Goal: Check status: Check status

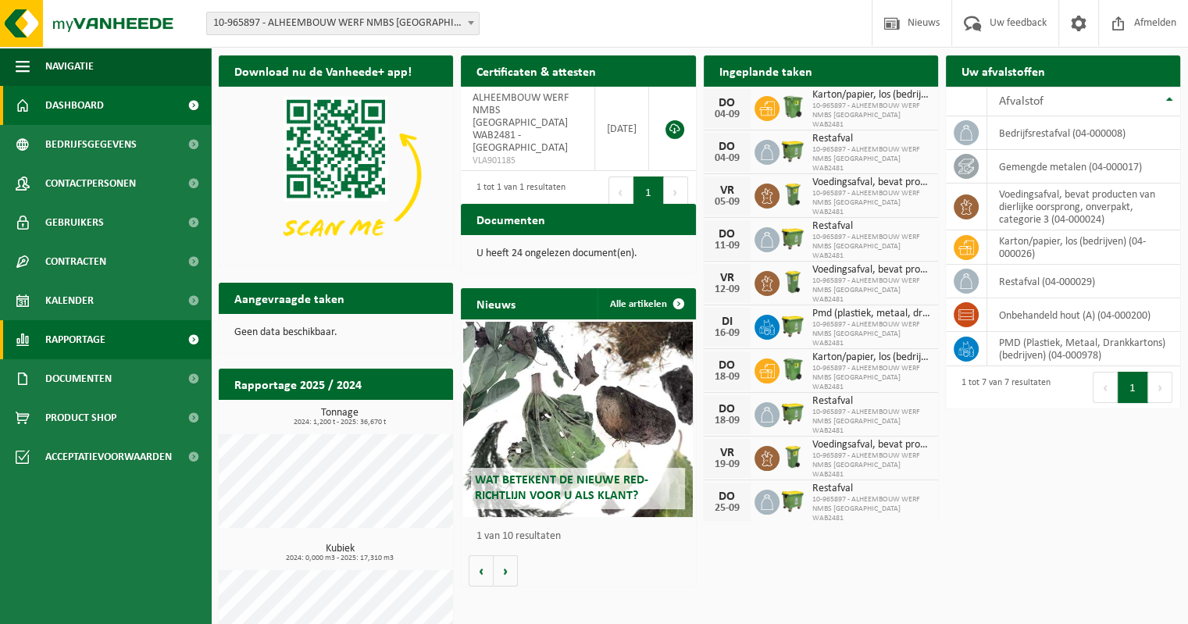
click at [100, 338] on span "Rapportage" at bounding box center [75, 339] width 60 height 39
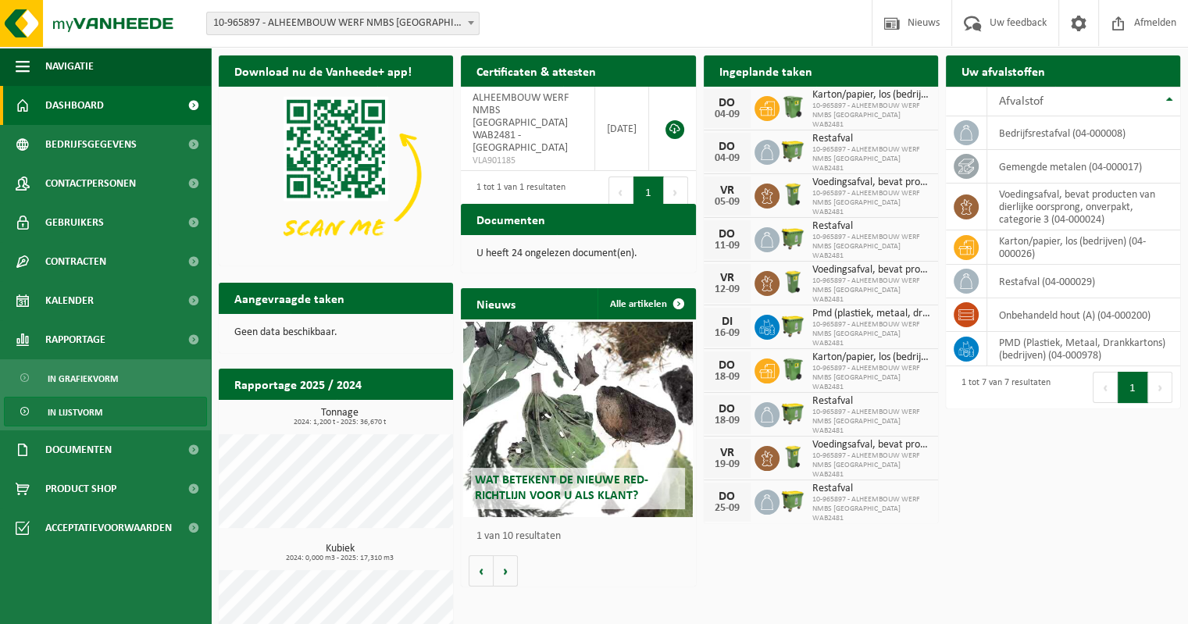
click at [81, 414] on span "In lijstvorm" at bounding box center [75, 413] width 55 height 30
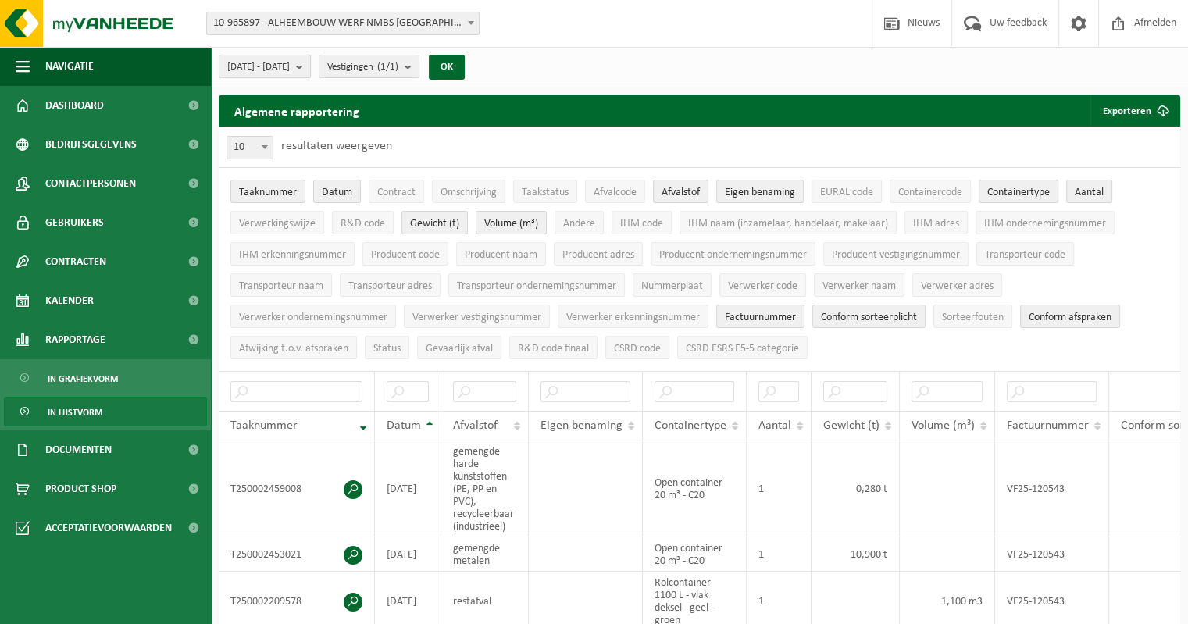
click at [310, 70] on b "submit" at bounding box center [303, 66] width 14 height 22
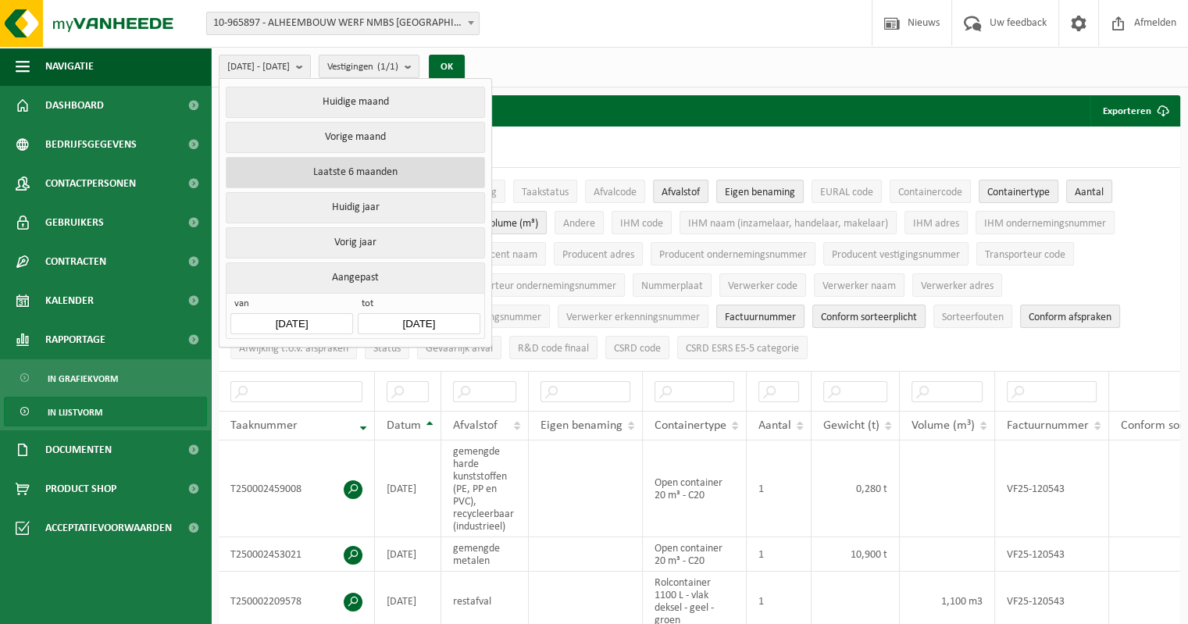
click at [354, 177] on button "Laatste 6 maanden" at bounding box center [355, 172] width 259 height 31
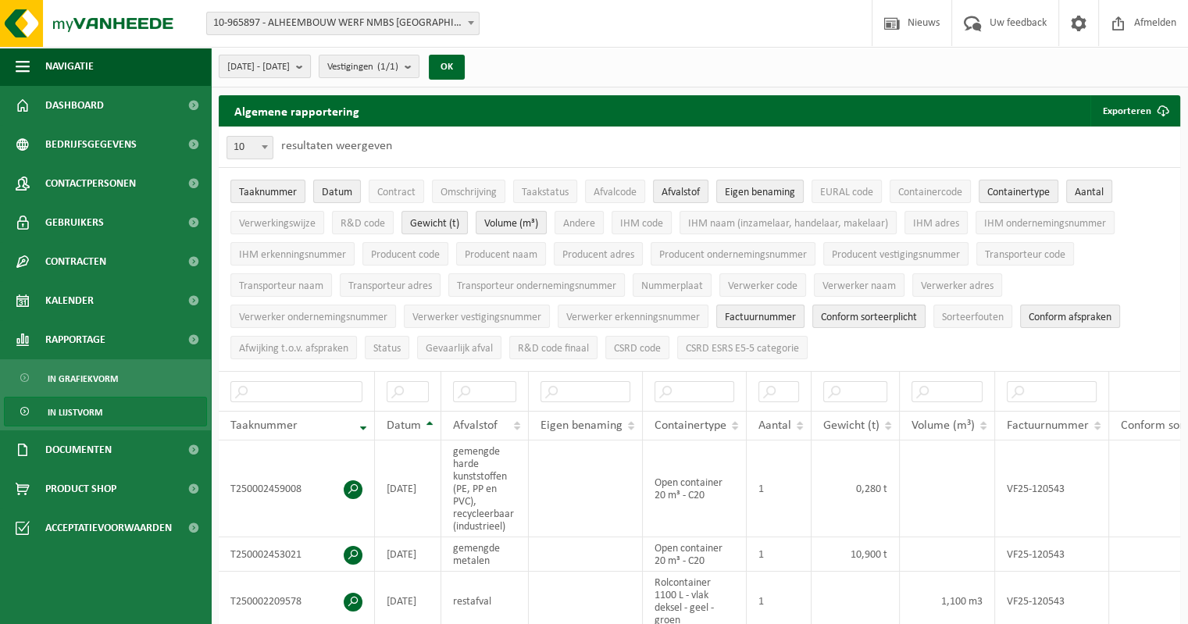
click at [310, 67] on b "submit" at bounding box center [303, 66] width 14 height 22
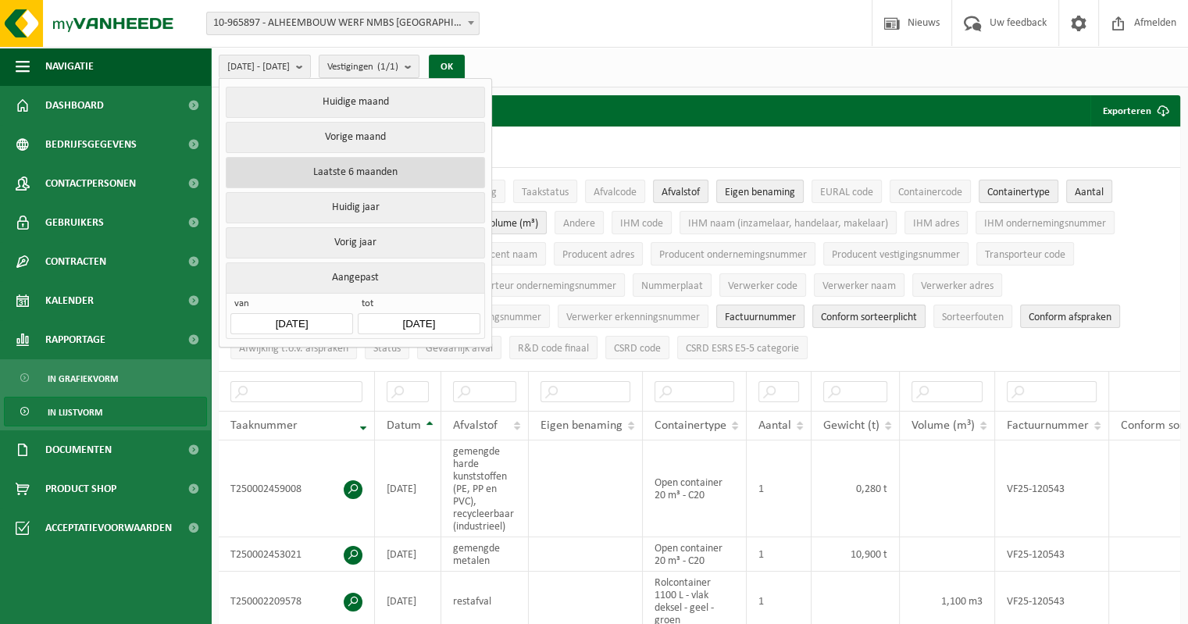
click at [323, 170] on button "Laatste 6 maanden" at bounding box center [355, 172] width 259 height 31
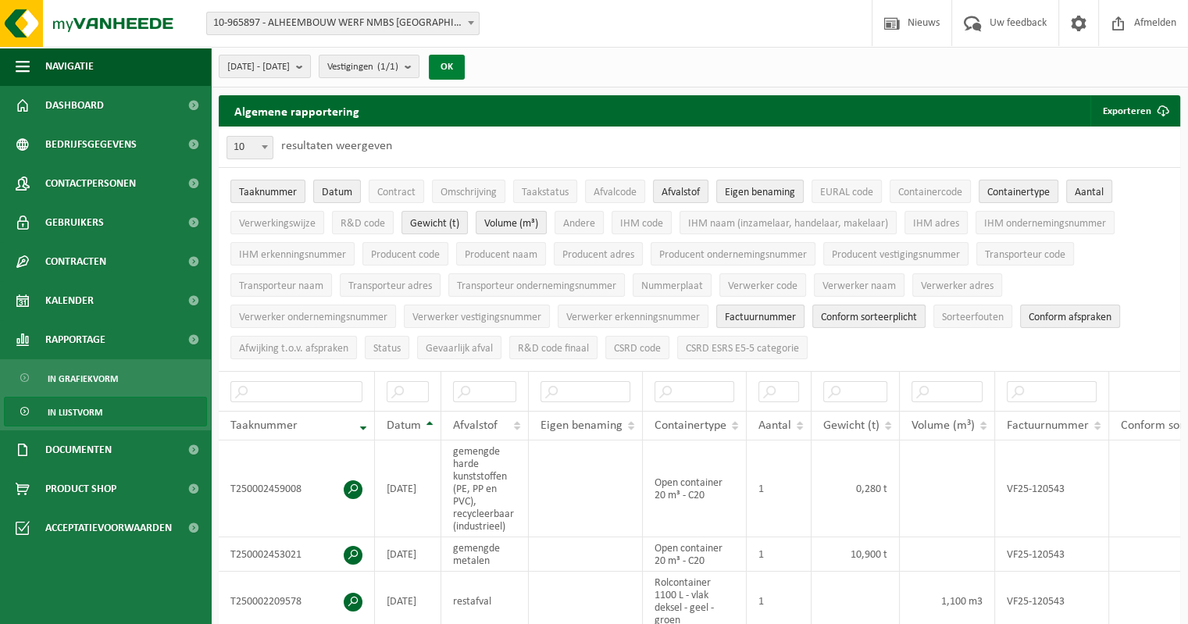
click at [465, 66] on button "OK" at bounding box center [447, 67] width 36 height 25
click at [310, 66] on b "submit" at bounding box center [303, 66] width 14 height 22
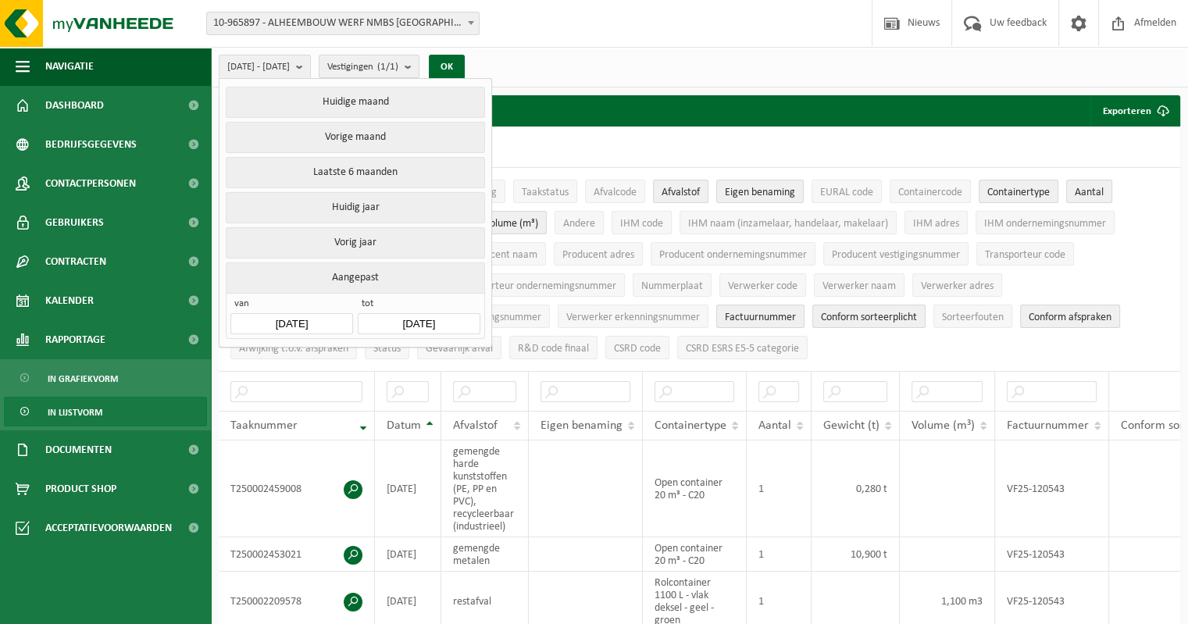
click at [331, 314] on input "2025-04-01" at bounding box center [292, 323] width 122 height 21
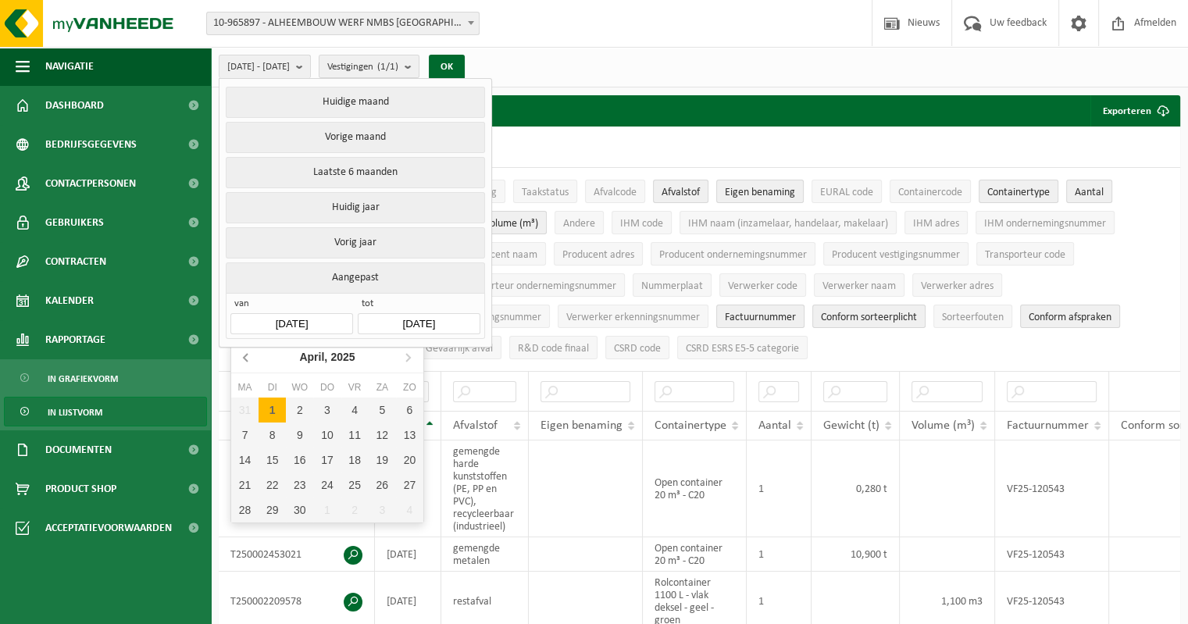
click at [245, 354] on icon at bounding box center [246, 358] width 4 height 8
click at [381, 414] on div "1" at bounding box center [382, 410] width 27 height 25
type input "2025-02-01"
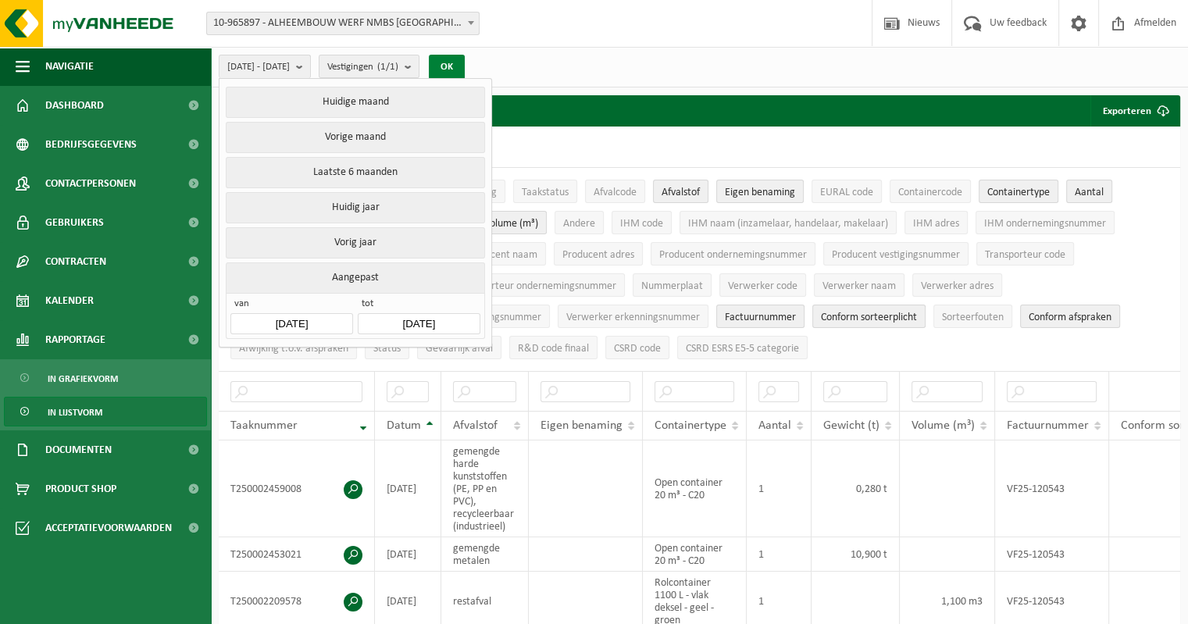
click at [465, 65] on button "OK" at bounding box center [447, 67] width 36 height 25
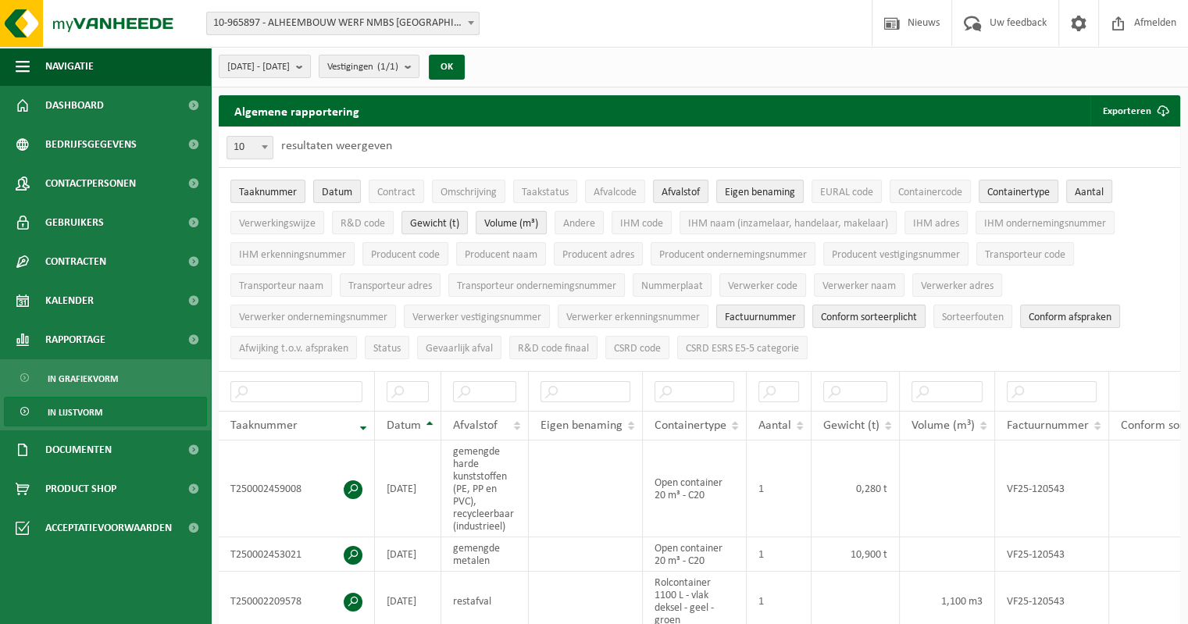
click at [744, 317] on span "Factuurnummer" at bounding box center [760, 318] width 71 height 12
